Goal: Information Seeking & Learning: Learn about a topic

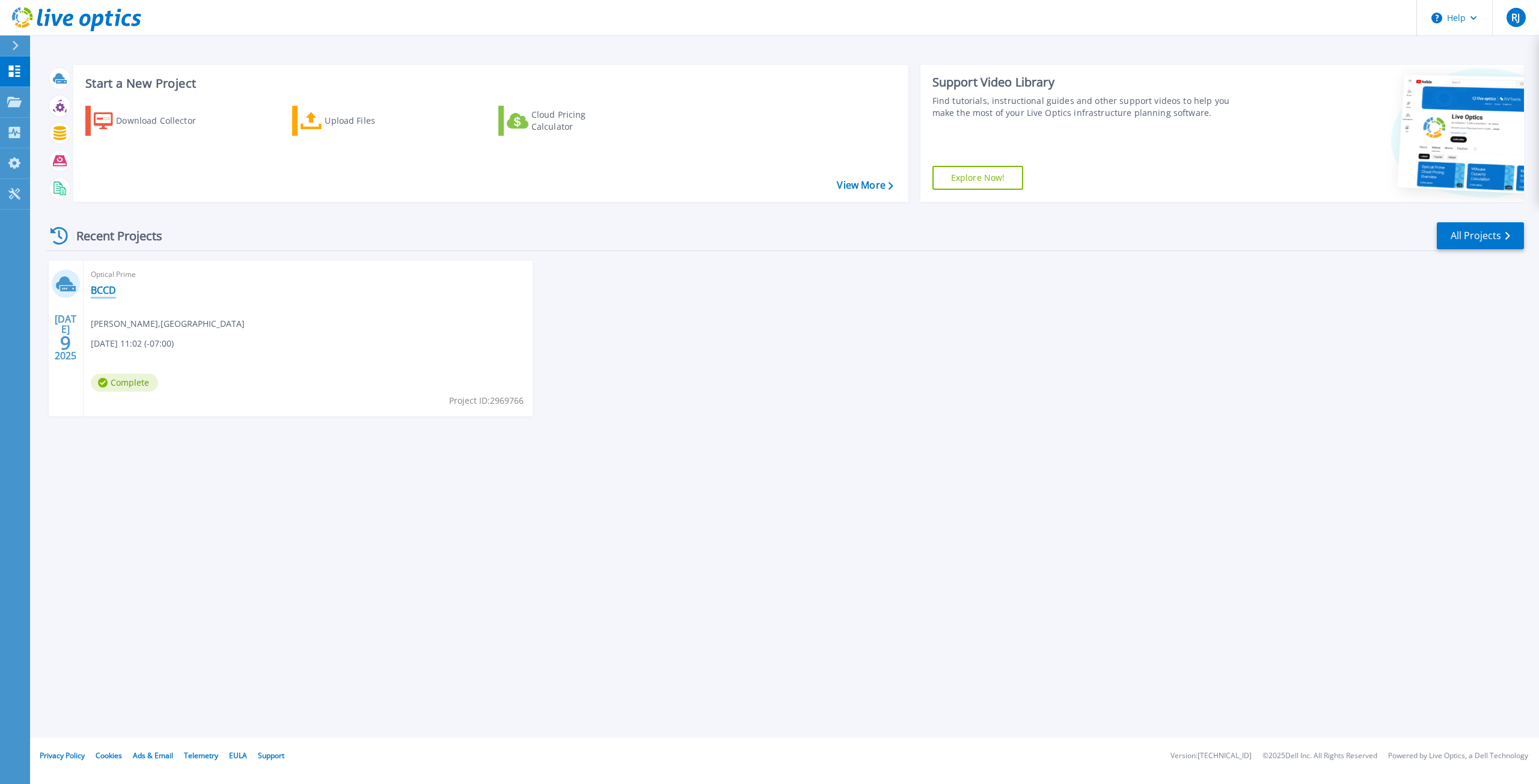
click at [106, 293] on link "BCCD" at bounding box center [103, 290] width 25 height 12
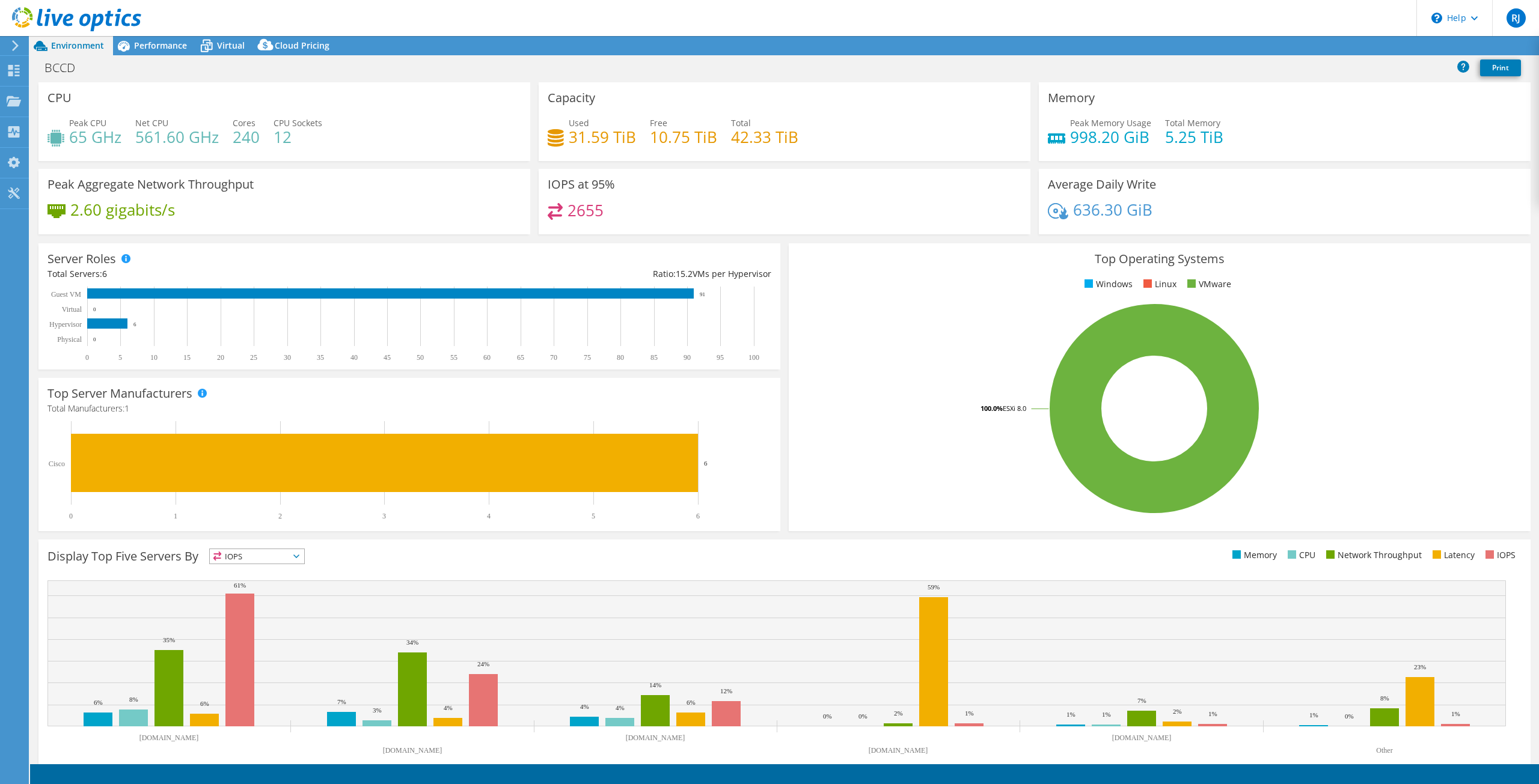
select select "USWest"
click at [1319, 42] on link "Reports" at bounding box center [1335, 46] width 58 height 19
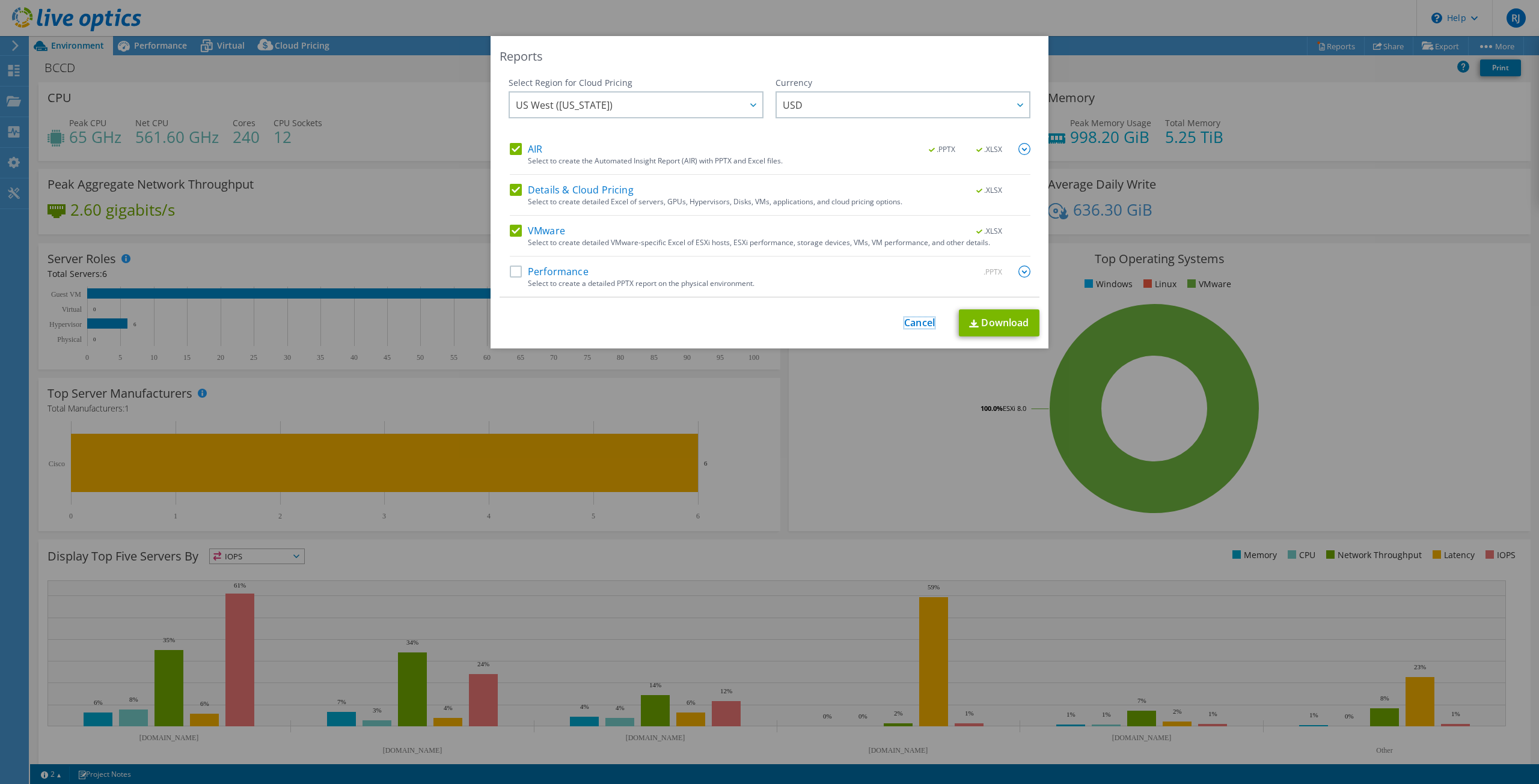
click at [921, 327] on link "Cancel" at bounding box center [919, 323] width 31 height 12
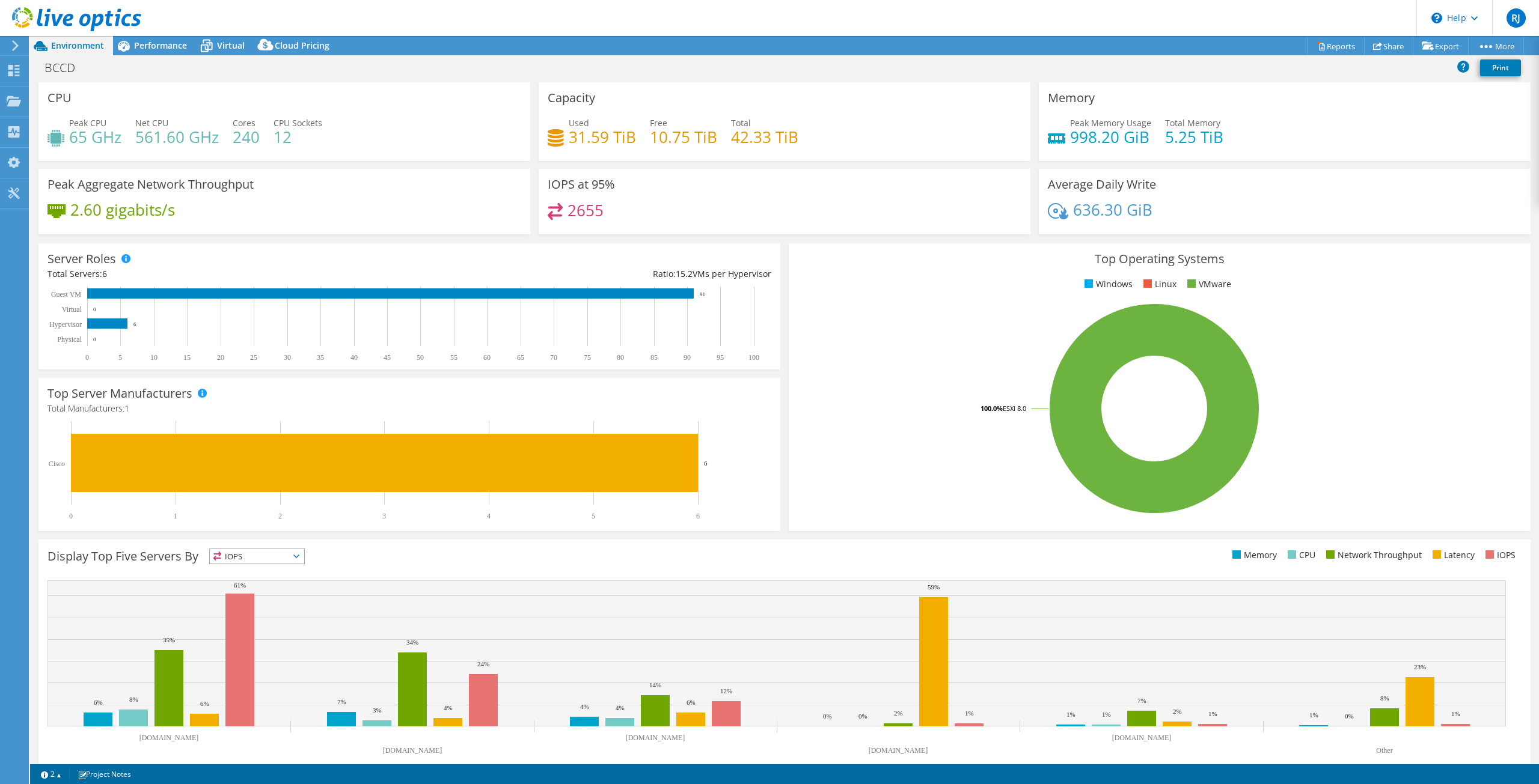
drag, startPoint x: 297, startPoint y: 142, endPoint x: 316, endPoint y: 140, distance: 19.1
click at [312, 140] on h4 "12" at bounding box center [298, 137] width 49 height 13
click at [317, 139] on h4 "12" at bounding box center [298, 137] width 49 height 13
drag, startPoint x: 709, startPoint y: 296, endPoint x: 714, endPoint y: 290, distance: 7.8
click at [710, 290] on rect at bounding box center [404, 324] width 713 height 75
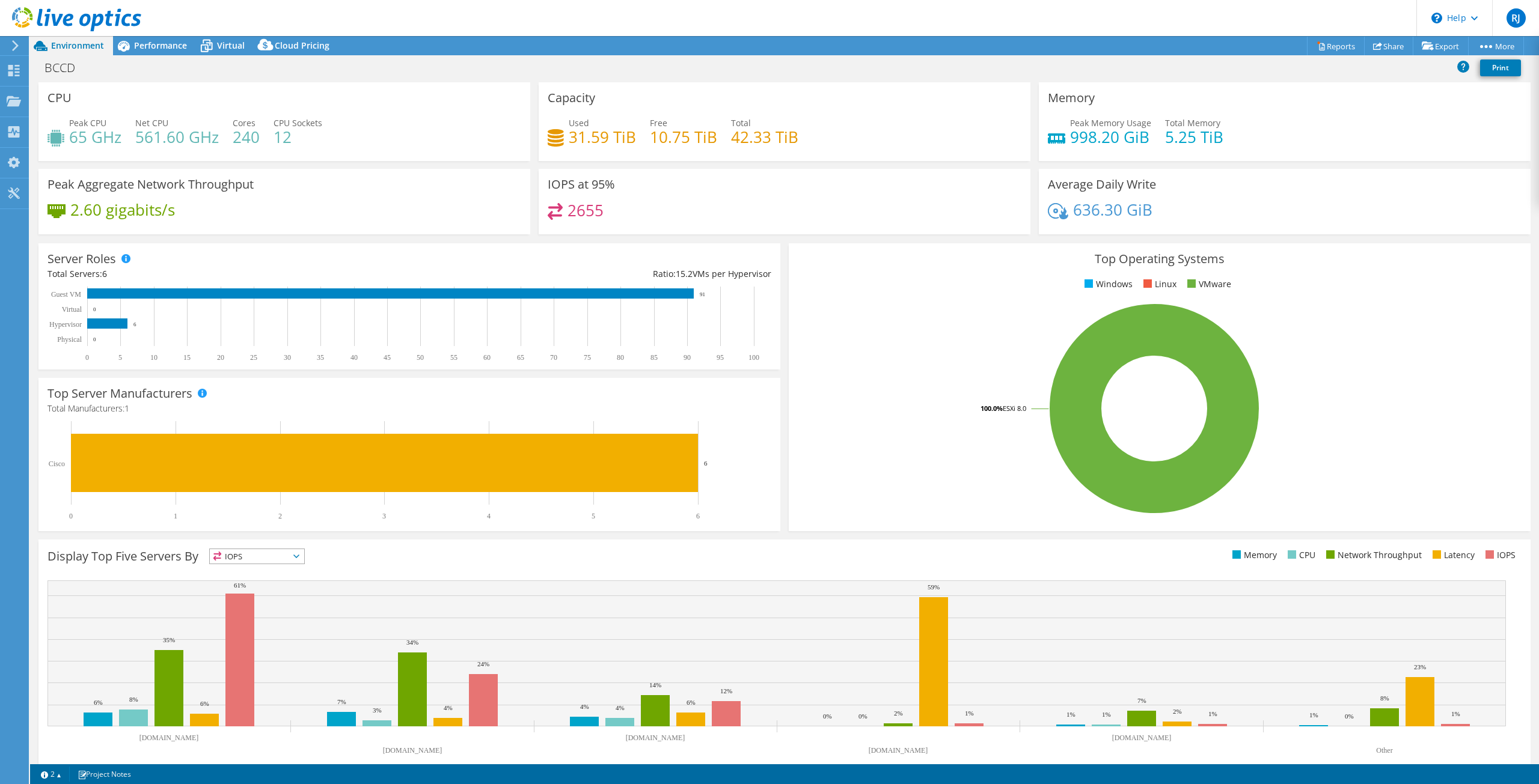
click at [902, 333] on rect at bounding box center [1154, 409] width 713 height 210
click at [299, 555] on icon at bounding box center [296, 556] width 6 height 4
drag, startPoint x: 1154, startPoint y: 207, endPoint x: 1167, endPoint y: 196, distance: 17.0
click at [1068, 214] on div "636.30 GiB" at bounding box center [1284, 215] width 473 height 25
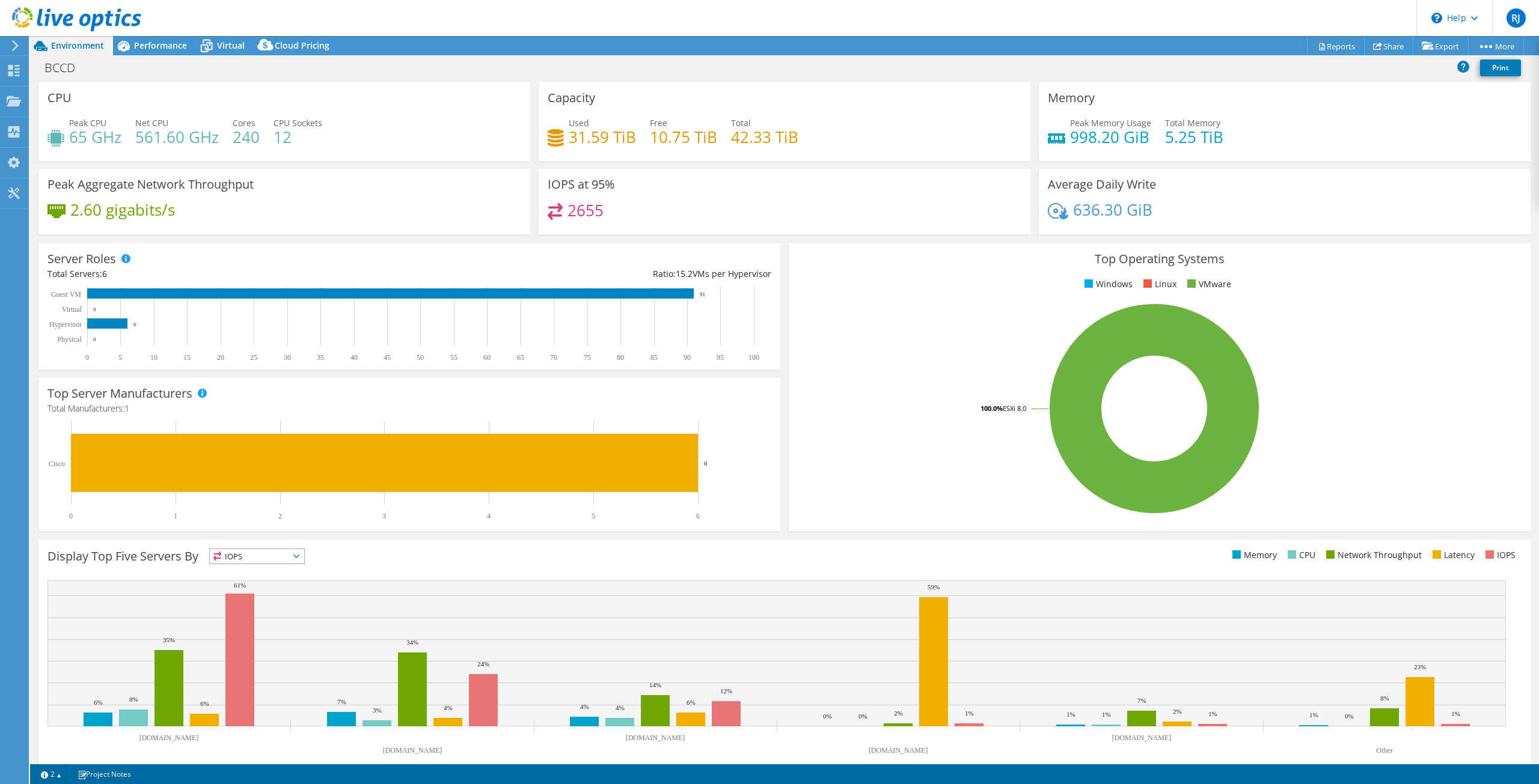
click at [1386, 270] on div "Top Operating Systems Windows Linux VMware 100.0% ESXi 8.0" at bounding box center [1159, 387] width 742 height 288
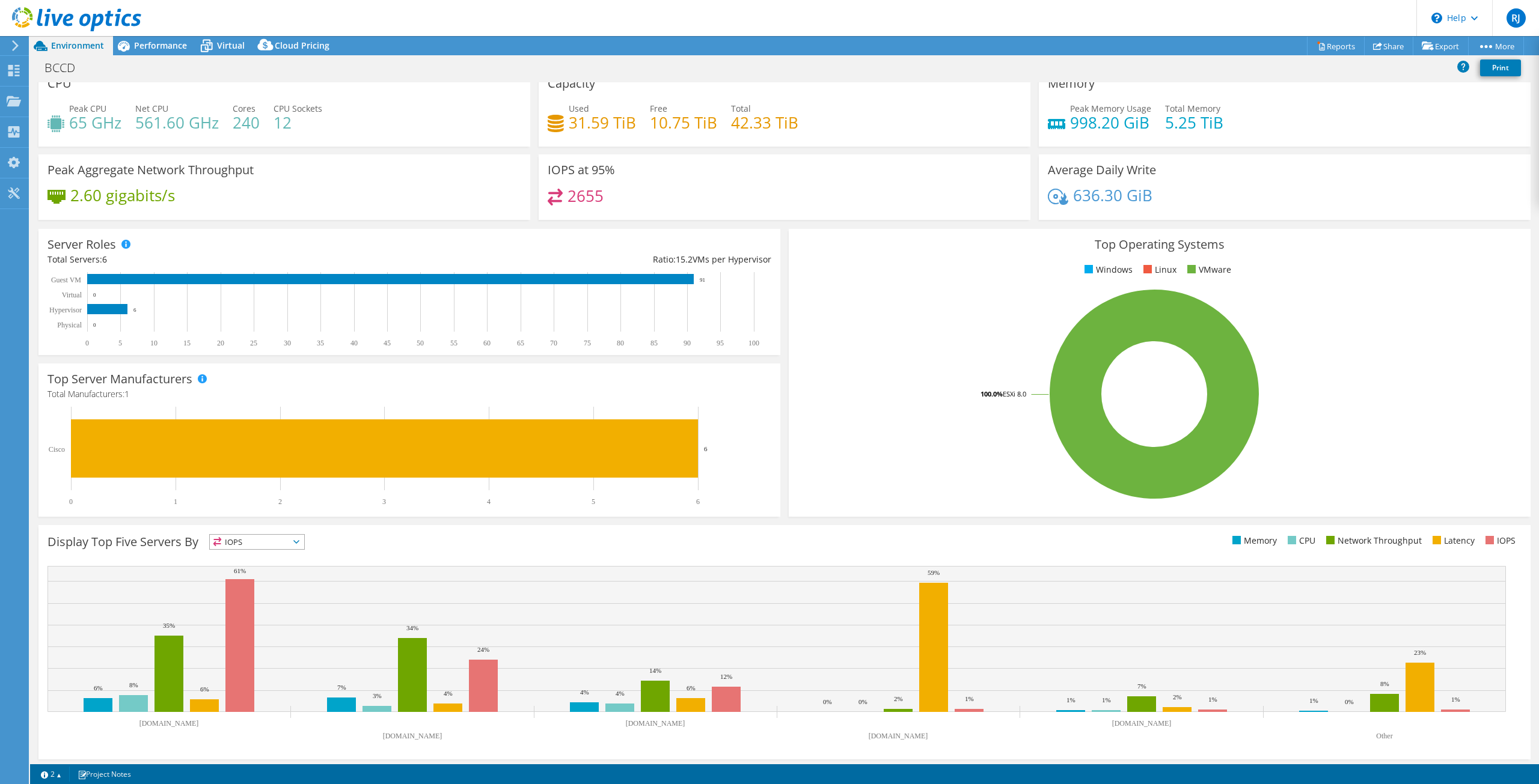
scroll to position [18, 0]
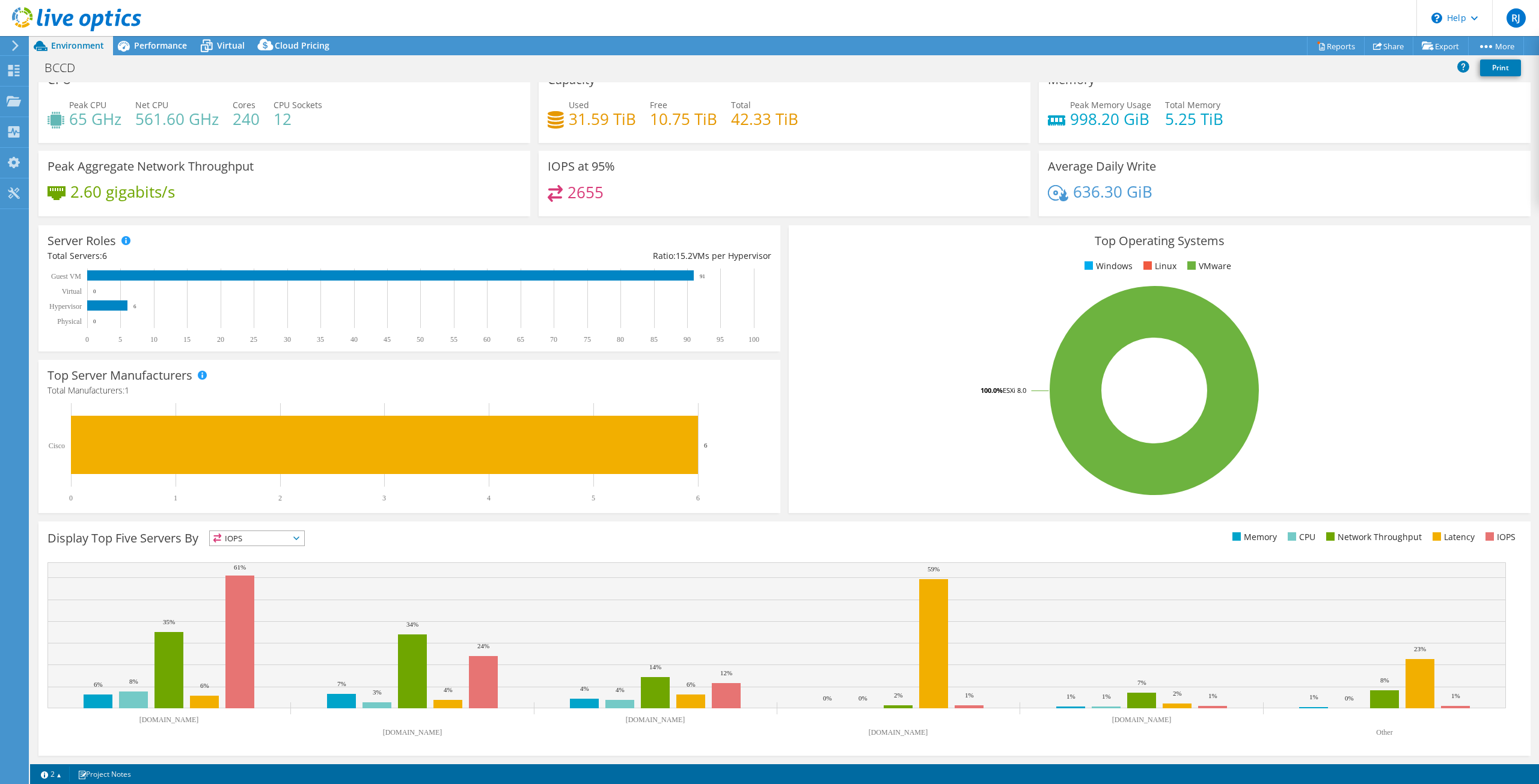
click at [299, 539] on icon at bounding box center [296, 538] width 6 height 4
click at [263, 601] on li "Network Throughput" at bounding box center [257, 604] width 94 height 17
